Goal: Entertainment & Leisure: Consume media (video, audio)

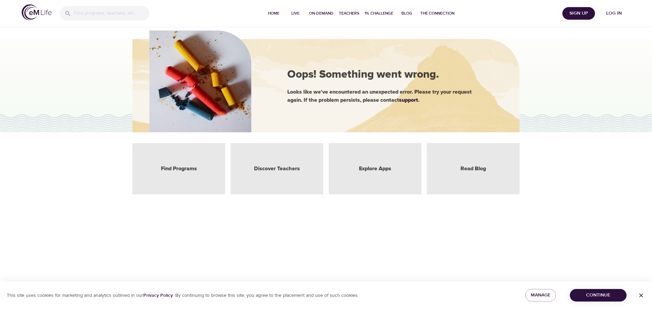
click at [181, 163] on div "Find Programs" at bounding box center [178, 168] width 93 height 51
click at [184, 167] on link "Find Programs" at bounding box center [179, 169] width 36 height 8
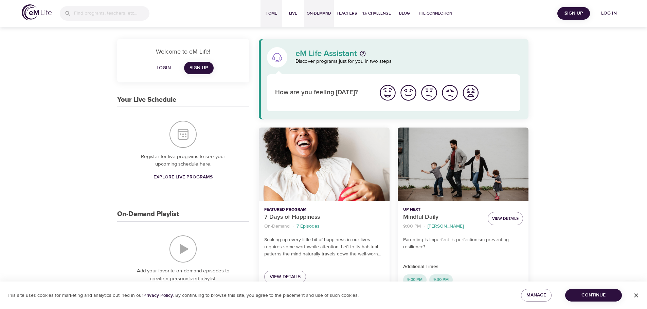
click at [320, 13] on span "On-Demand" at bounding box center [319, 13] width 24 height 7
select select "recent"
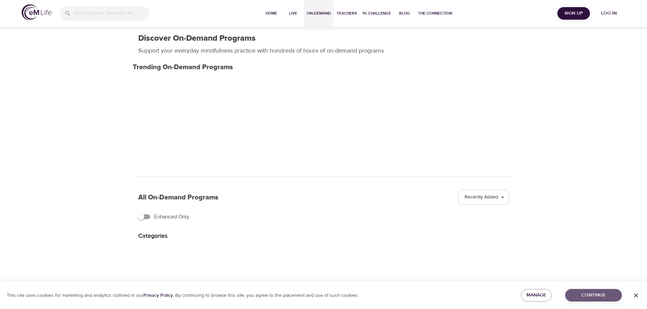
click at [606, 294] on span "Continue" at bounding box center [593, 295] width 46 height 8
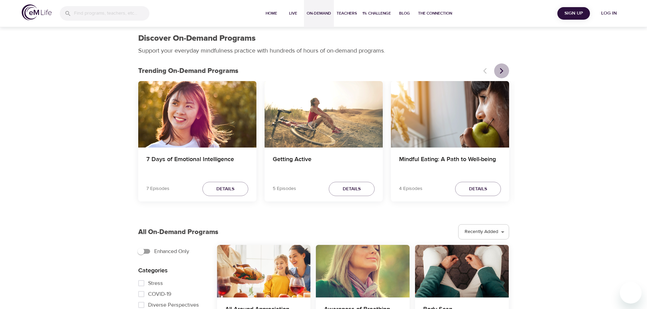
click at [503, 69] on icon "Next items" at bounding box center [501, 71] width 7 height 7
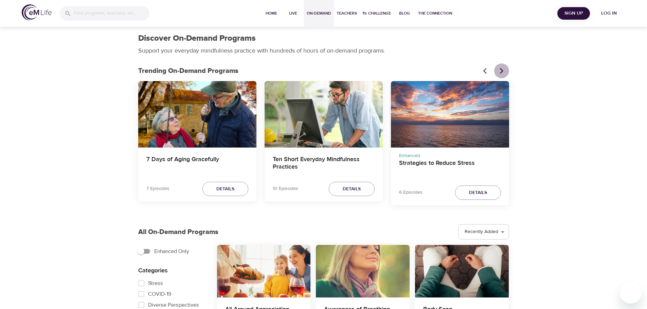
click at [504, 71] on icon "Next items" at bounding box center [501, 71] width 7 height 7
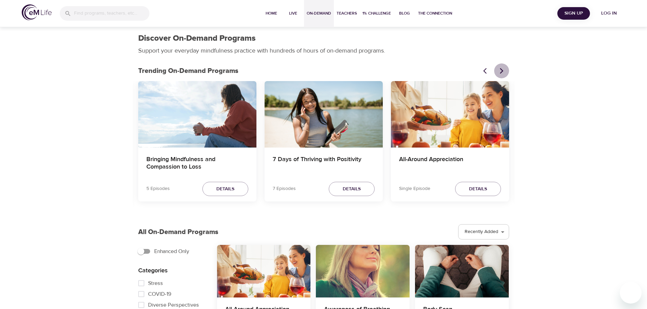
click at [504, 71] on icon "Next items" at bounding box center [501, 71] width 7 height 7
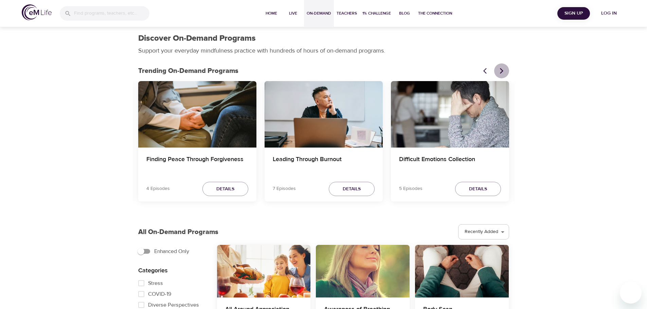
click at [504, 71] on icon "Next items" at bounding box center [501, 71] width 7 height 7
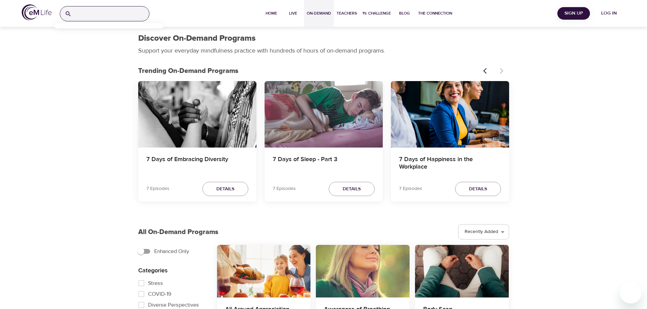
click at [85, 12] on input "search" at bounding box center [111, 13] width 75 height 15
type input "ten short"
click at [89, 42] on p "Ten Short Everyday Mindfulness Practices" at bounding box center [105, 44] width 90 height 10
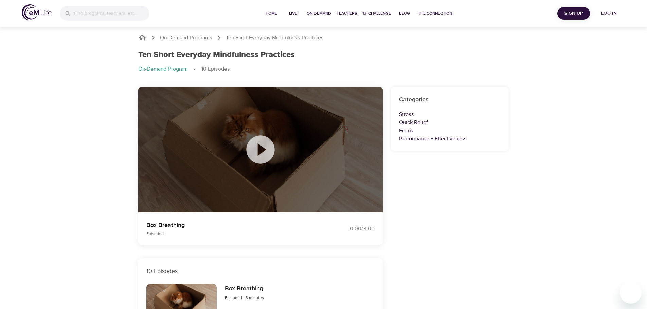
click at [261, 149] on icon at bounding box center [260, 150] width 34 height 34
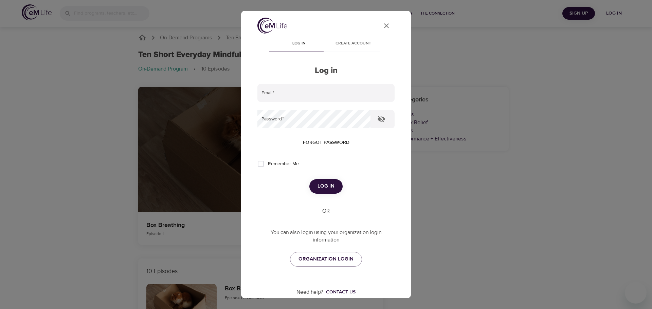
type input "helena.b.hamannova@amexgbt.com"
click at [318, 188] on span "Log in" at bounding box center [325, 186] width 17 height 9
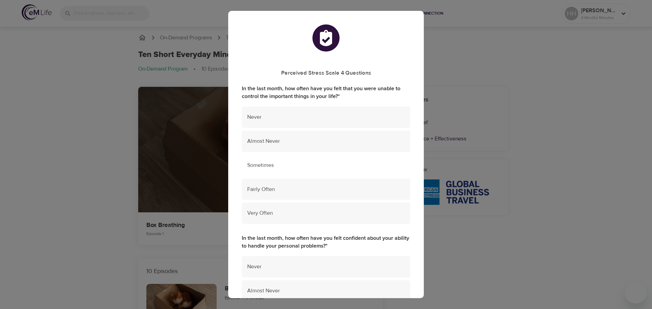
click at [276, 165] on span "Sometimes" at bounding box center [326, 166] width 158 height 8
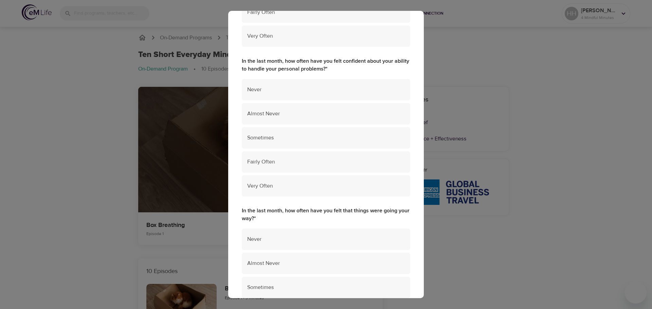
scroll to position [192, 0]
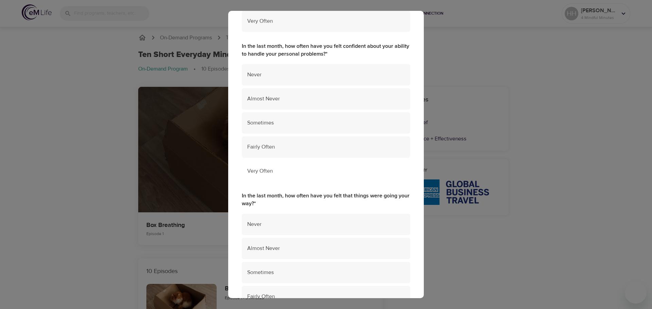
click at [273, 169] on span "Very Often" at bounding box center [326, 171] width 158 height 8
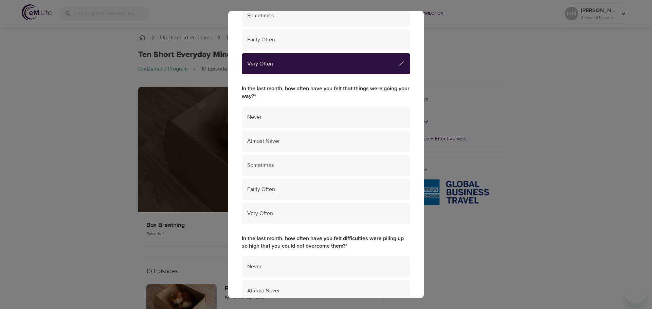
scroll to position [303, 0]
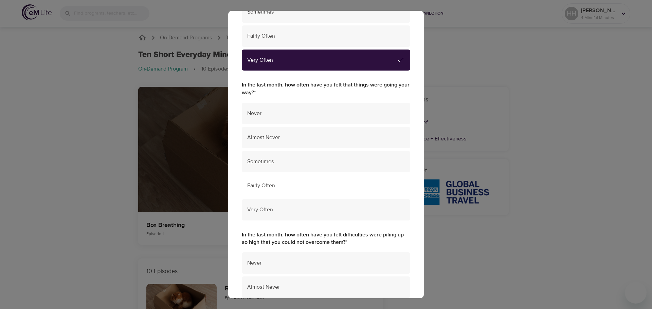
click at [336, 187] on span "Fairly Often" at bounding box center [326, 186] width 158 height 8
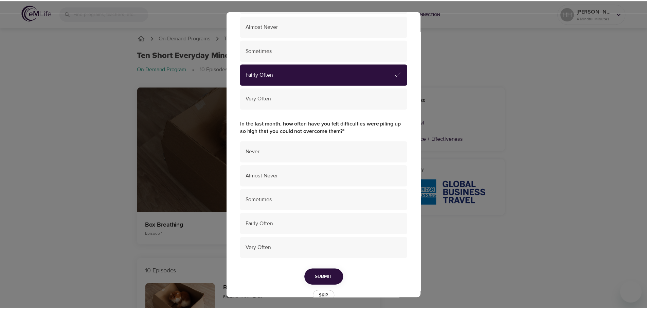
scroll to position [413, 0]
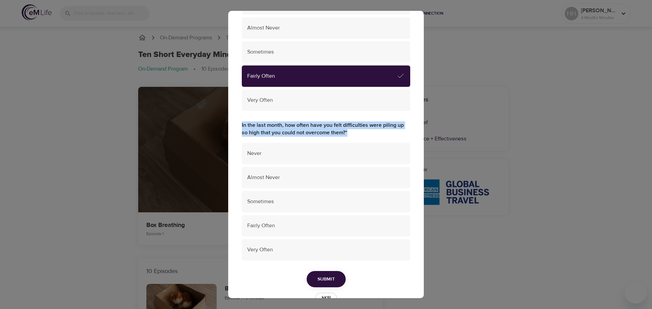
drag, startPoint x: 242, startPoint y: 123, endPoint x: 330, endPoint y: 143, distance: 89.4
click at [329, 140] on div "In the last month, how often have you felt difficulties were piling up so high …" at bounding box center [326, 194] width 168 height 145
copy label "In the last month, how often have you felt difficulties were piling up so high …"
click at [281, 200] on span "Sometimes" at bounding box center [326, 202] width 158 height 8
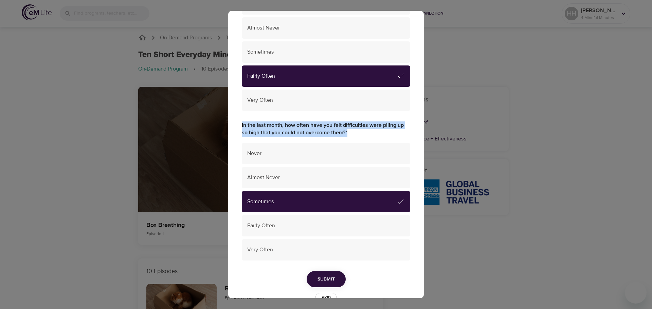
click at [329, 280] on span "Submit" at bounding box center [325, 279] width 17 height 8
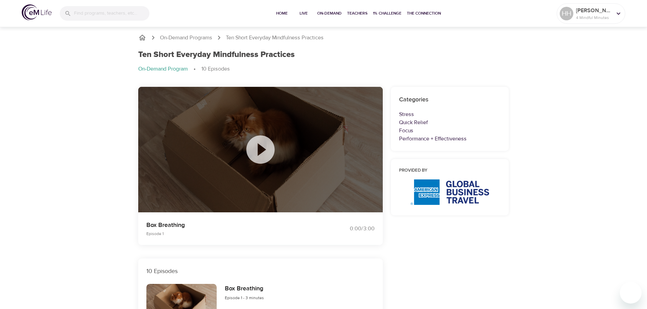
click at [258, 149] on icon at bounding box center [260, 150] width 34 height 34
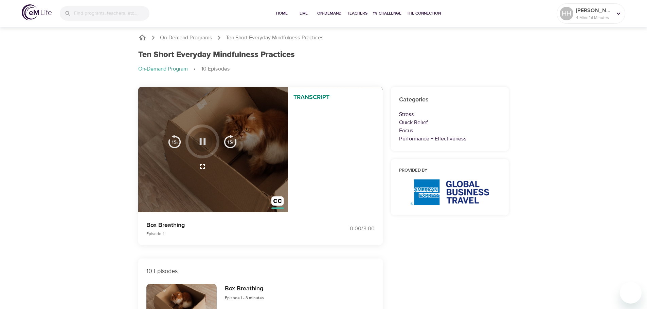
click at [204, 141] on icon "button" at bounding box center [202, 141] width 6 height 7
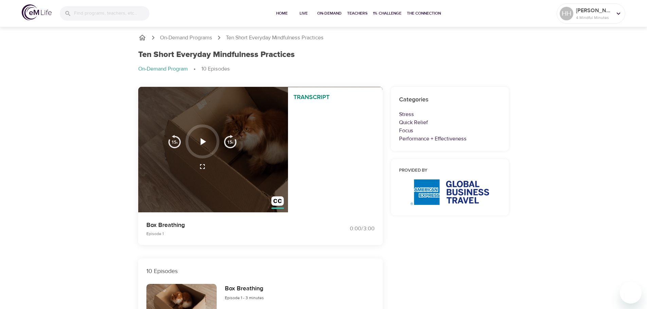
click at [204, 141] on icon "button" at bounding box center [203, 142] width 12 height 12
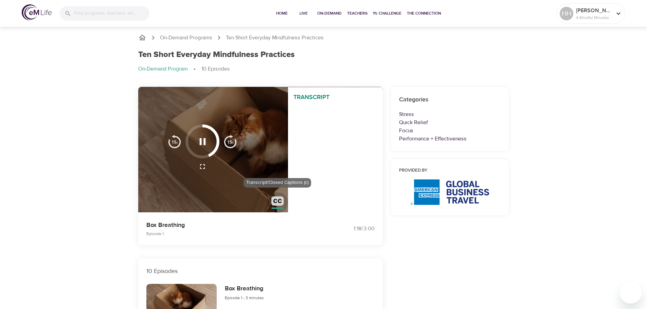
click at [274, 203] on img "button" at bounding box center [277, 203] width 13 height 13
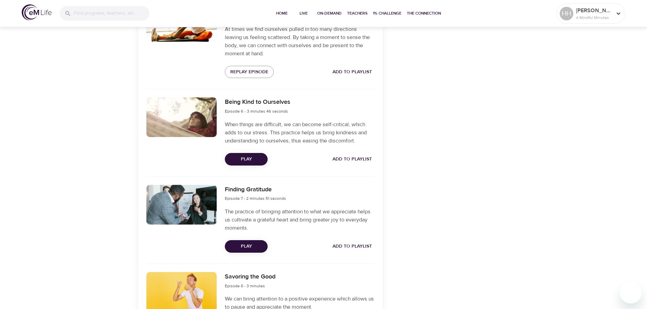
scroll to position [627, 0]
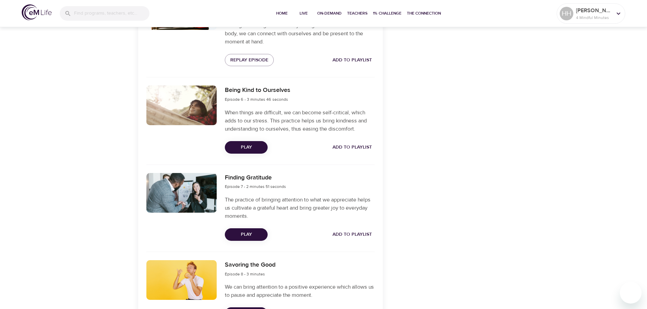
click at [248, 148] on span "Play" at bounding box center [246, 147] width 32 height 8
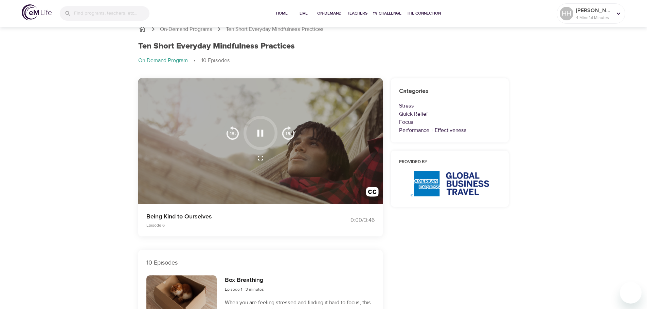
scroll to position [0, 0]
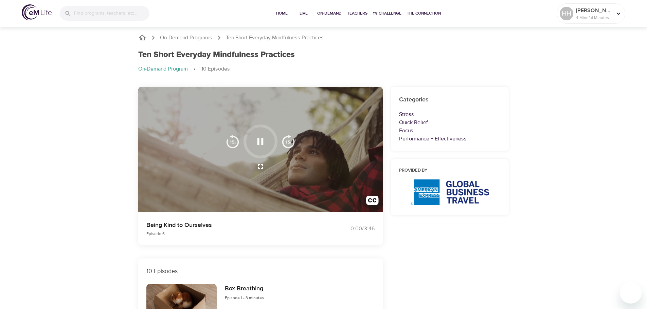
click at [258, 140] on icon "button" at bounding box center [260, 141] width 6 height 7
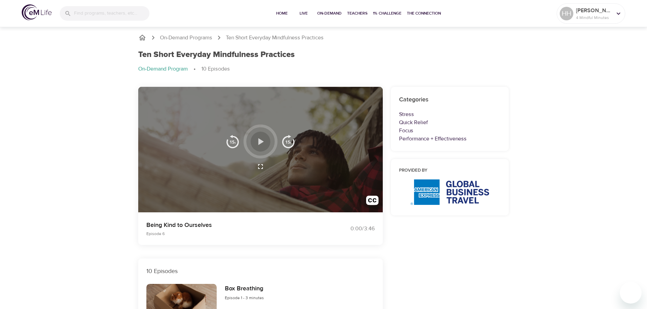
click at [258, 140] on icon "button" at bounding box center [260, 142] width 12 height 12
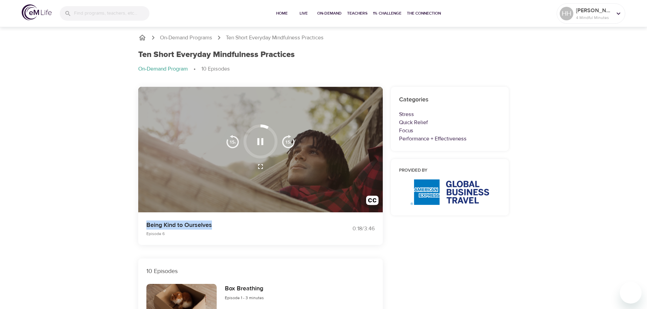
drag, startPoint x: 146, startPoint y: 225, endPoint x: 218, endPoint y: 228, distance: 71.7
click at [218, 228] on p "Being Kind to Ourselves" at bounding box center [230, 225] width 169 height 9
copy p "Being Kind to Ourselves"
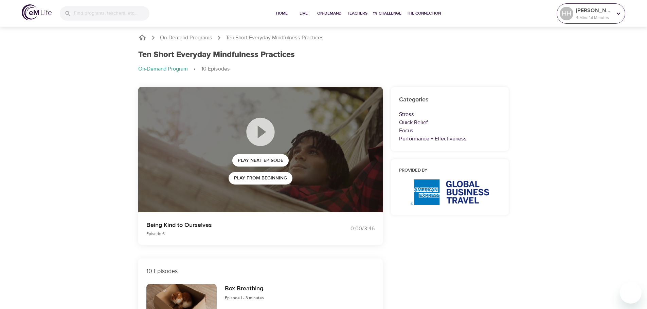
click at [603, 13] on p "Helena Hamannova" at bounding box center [594, 10] width 36 height 8
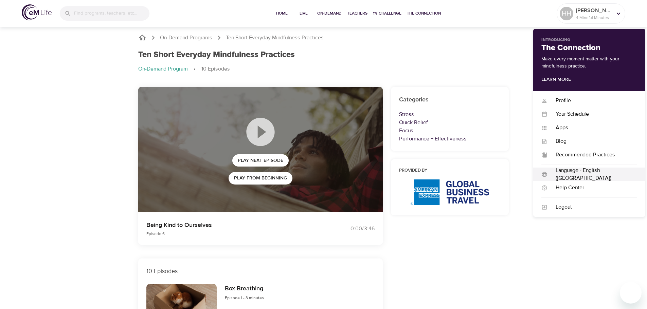
click at [612, 177] on div "Language - English (US)" at bounding box center [592, 175] width 90 height 16
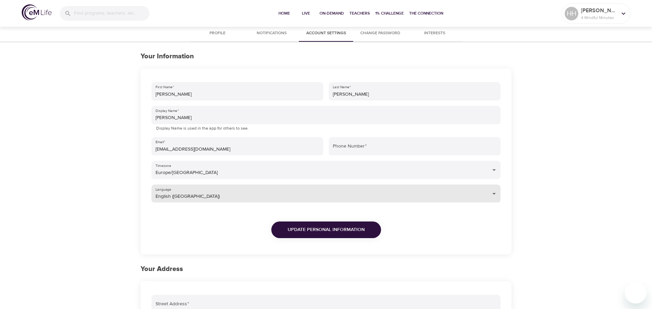
click at [490, 193] on body "Home Live On-Demand Teachers 1% Challenge The Connection HH Helena Hamannova 4 …" at bounding box center [326, 253] width 652 height 506
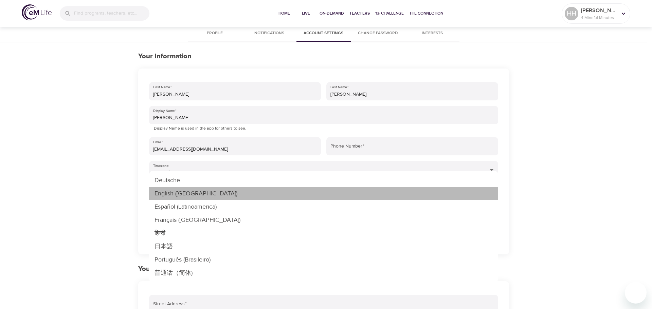
click at [198, 193] on li "English (US)" at bounding box center [323, 193] width 349 height 13
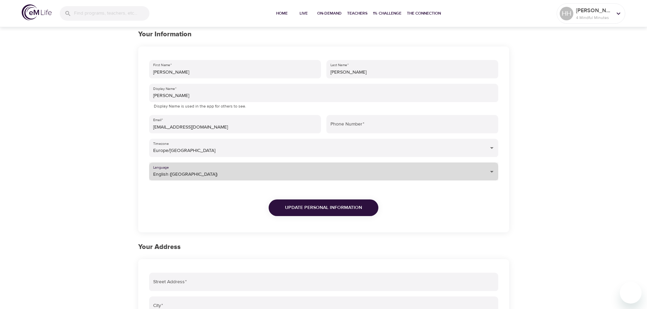
scroll to position [16, 0]
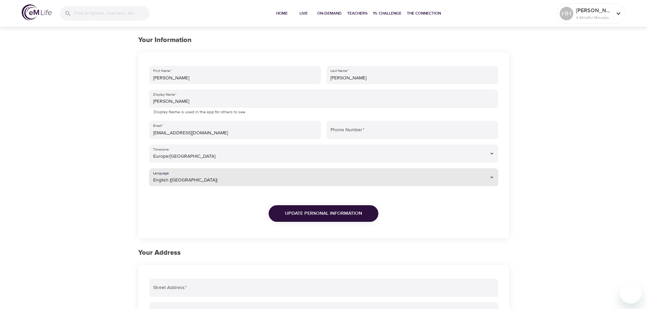
click at [352, 212] on span "Update Personal Information" at bounding box center [323, 214] width 77 height 8
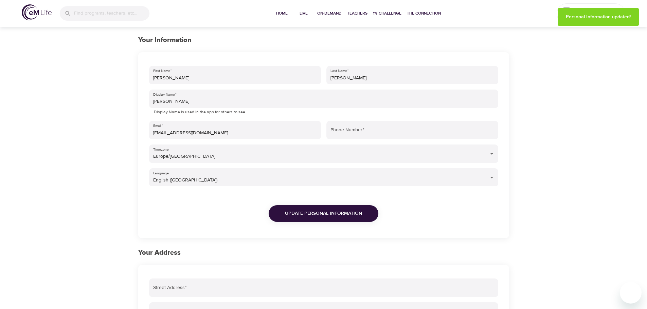
click at [587, 143] on div "Profile Notifications Account Settings Change Password Interests Your Informati…" at bounding box center [323, 249] width 647 height 480
click at [588, 18] on p "4 Mindful Minutes" at bounding box center [594, 18] width 36 height 6
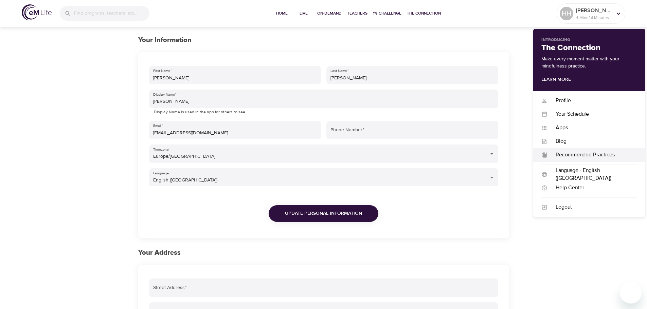
click at [577, 154] on div "Recommended Practices" at bounding box center [592, 155] width 90 height 8
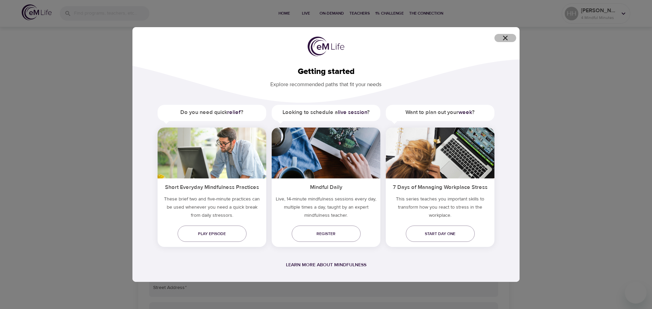
click at [504, 35] on icon "button" at bounding box center [505, 38] width 8 height 8
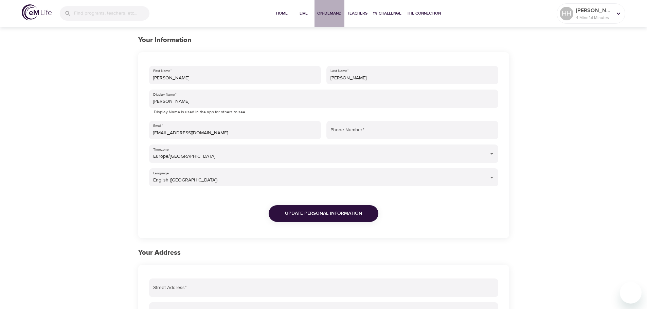
click at [334, 13] on span "On-Demand" at bounding box center [329, 13] width 24 height 7
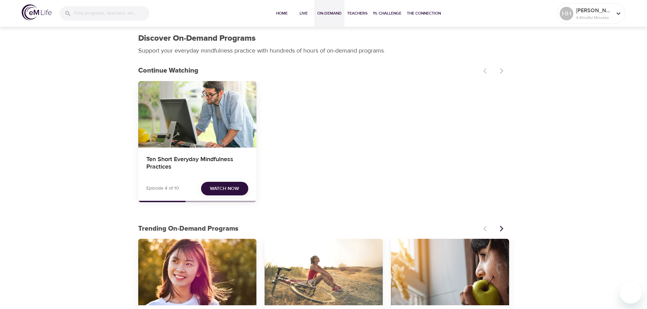
click at [221, 165] on div "Ten Short Everyday Mindfulness Practices Episode 4 of 10 Watch Now" at bounding box center [197, 141] width 118 height 121
click at [220, 161] on h4 "Ten Short Everyday Mindfulness Practices" at bounding box center [197, 164] width 102 height 16
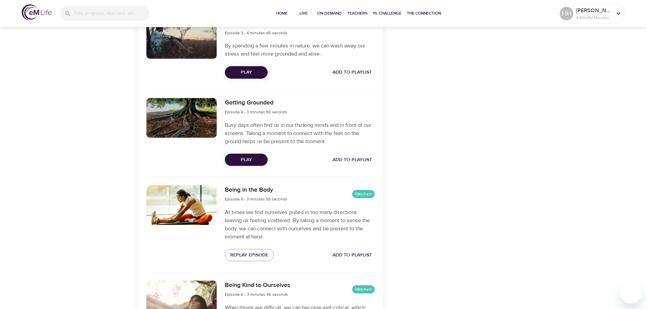
scroll to position [378, 0]
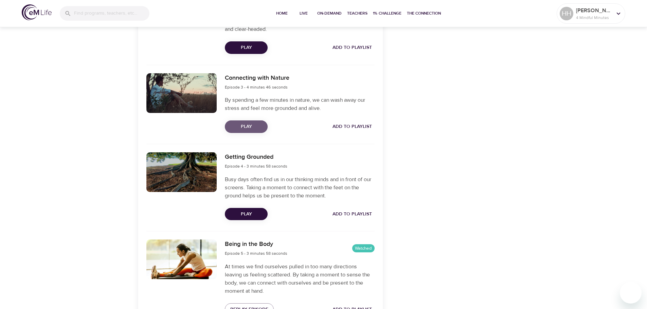
click at [232, 125] on span "Play" at bounding box center [246, 127] width 32 height 8
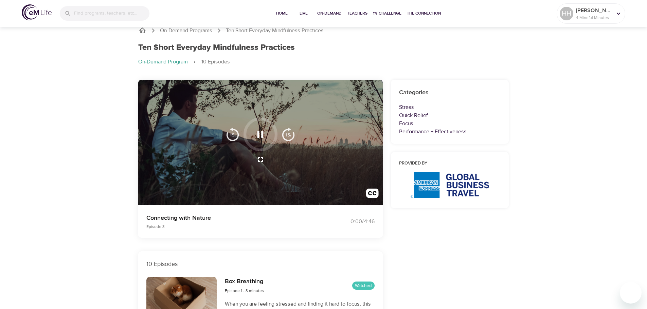
scroll to position [0, 0]
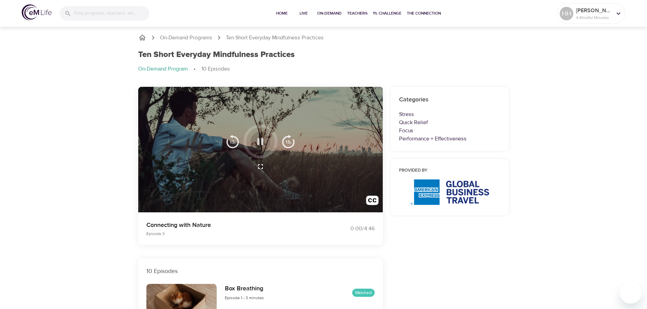
click at [258, 140] on icon "button" at bounding box center [260, 141] width 6 height 7
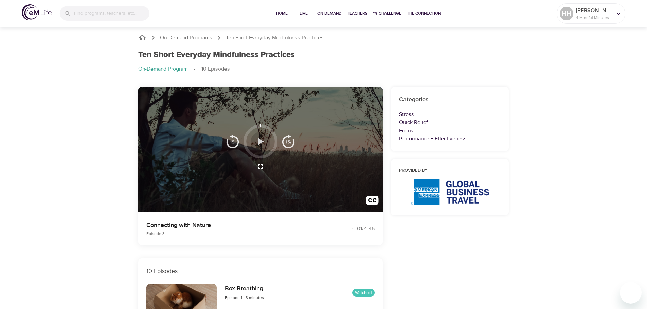
click at [257, 144] on icon "button" at bounding box center [260, 142] width 12 height 12
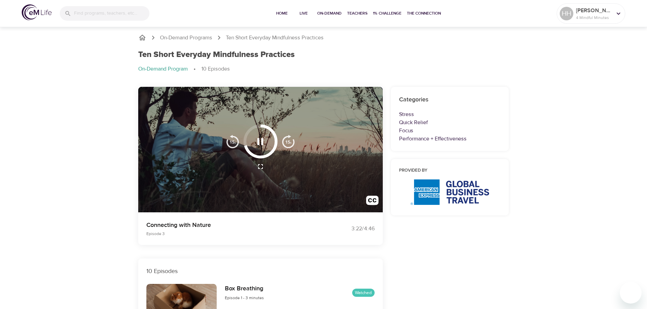
drag, startPoint x: 259, startPoint y: 143, endPoint x: 322, endPoint y: 165, distance: 66.3
click at [322, 165] on div at bounding box center [260, 150] width 244 height 126
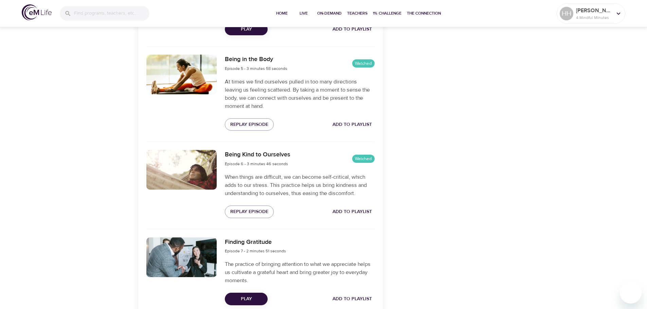
scroll to position [572, 0]
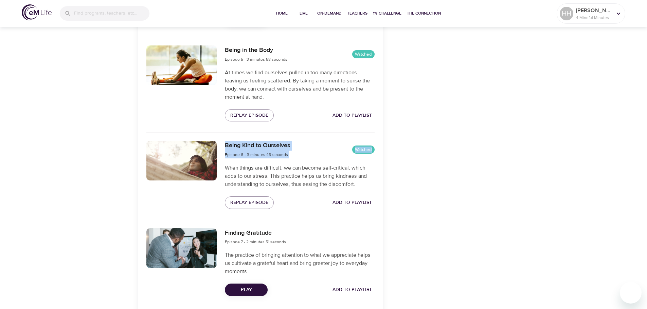
drag, startPoint x: 226, startPoint y: 169, endPoint x: 343, endPoint y: 190, distance: 119.4
click at [343, 190] on div "Being Kind to Ourselves Episode 6 - 3 minutes 46 seconds Watched When things ar…" at bounding box center [300, 175] width 158 height 76
copy div "Being Kind to Ourselves Episode 6 - 3 minutes 46 seconds Watched"
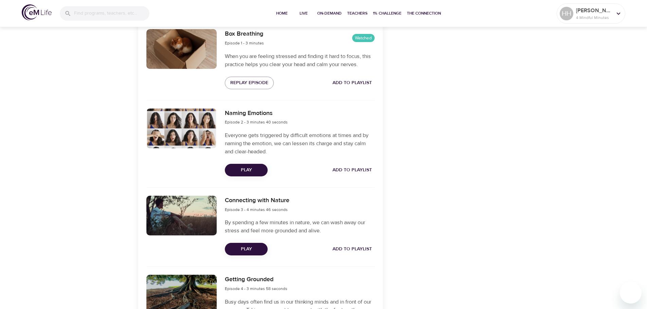
scroll to position [273, 0]
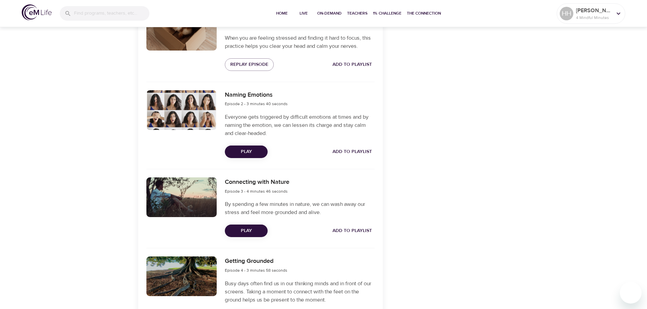
click at [208, 280] on div at bounding box center [181, 277] width 71 height 40
click at [190, 277] on div at bounding box center [181, 277] width 71 height 40
click at [229, 261] on h6 "Getting Grounded" at bounding box center [256, 262] width 62 height 10
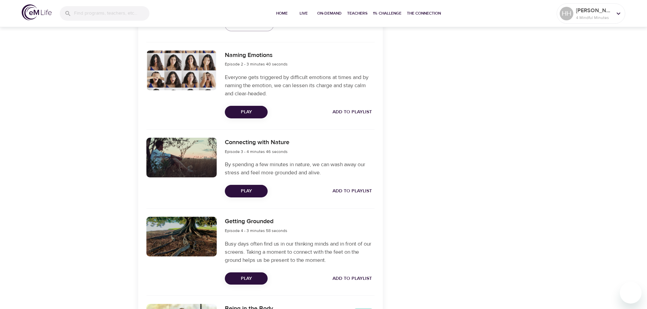
scroll to position [343, 0]
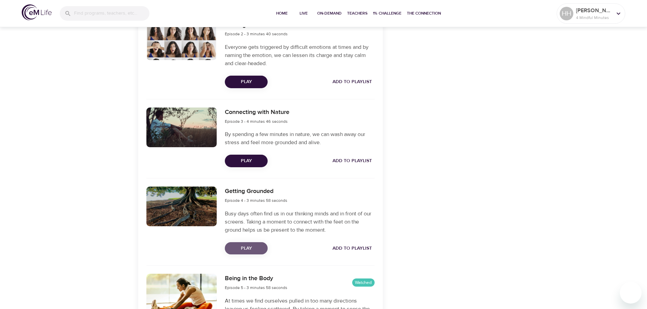
click at [255, 253] on button "Play" at bounding box center [246, 248] width 43 height 13
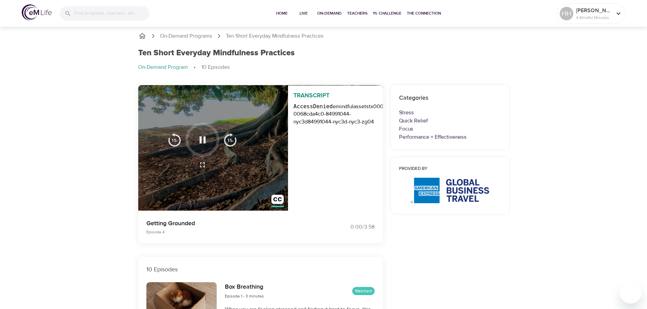
scroll to position [0, 0]
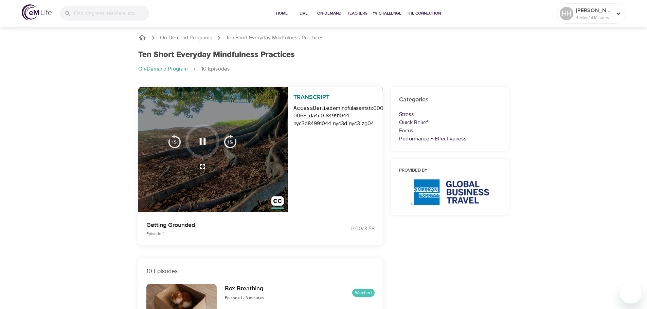
click at [205, 141] on icon "button" at bounding box center [202, 141] width 6 height 7
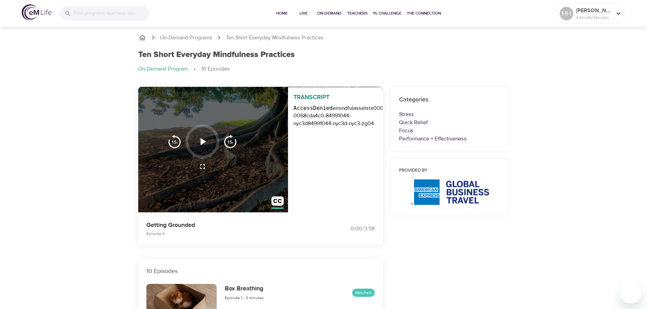
click at [203, 141] on icon "button" at bounding box center [202, 141] width 5 height 7
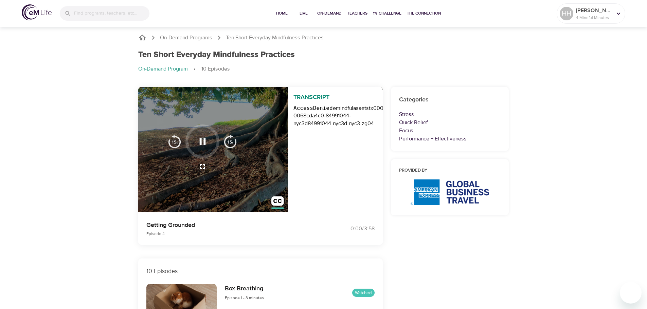
click at [203, 141] on icon "button" at bounding box center [203, 142] width 12 height 12
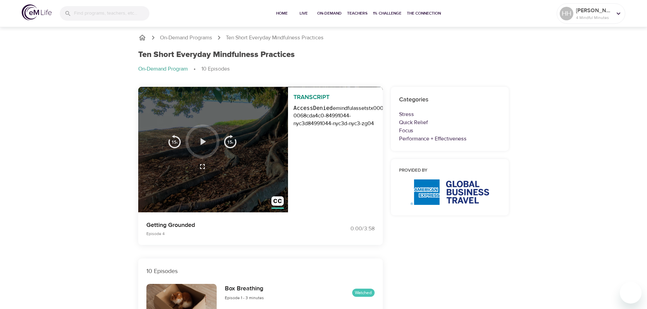
click at [203, 141] on icon "button" at bounding box center [202, 141] width 5 height 7
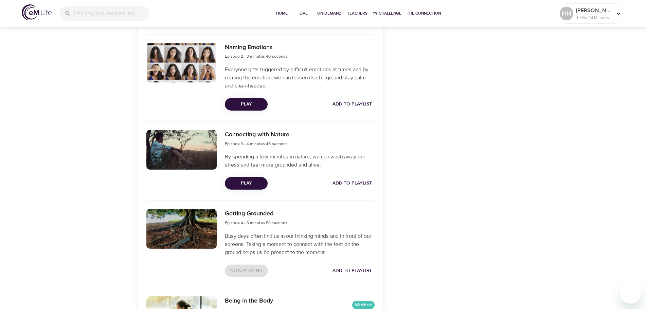
scroll to position [363, 0]
